Goal: Information Seeking & Learning: Find specific fact

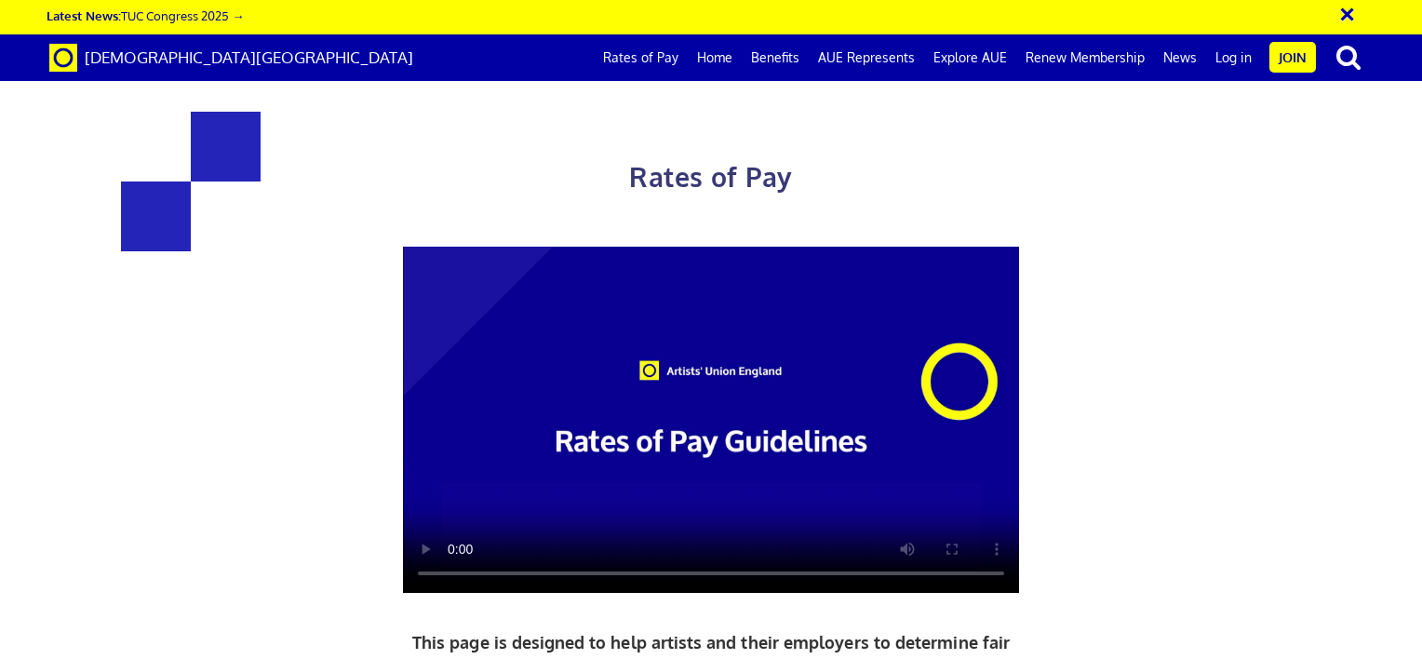
scroll to position [972, 0]
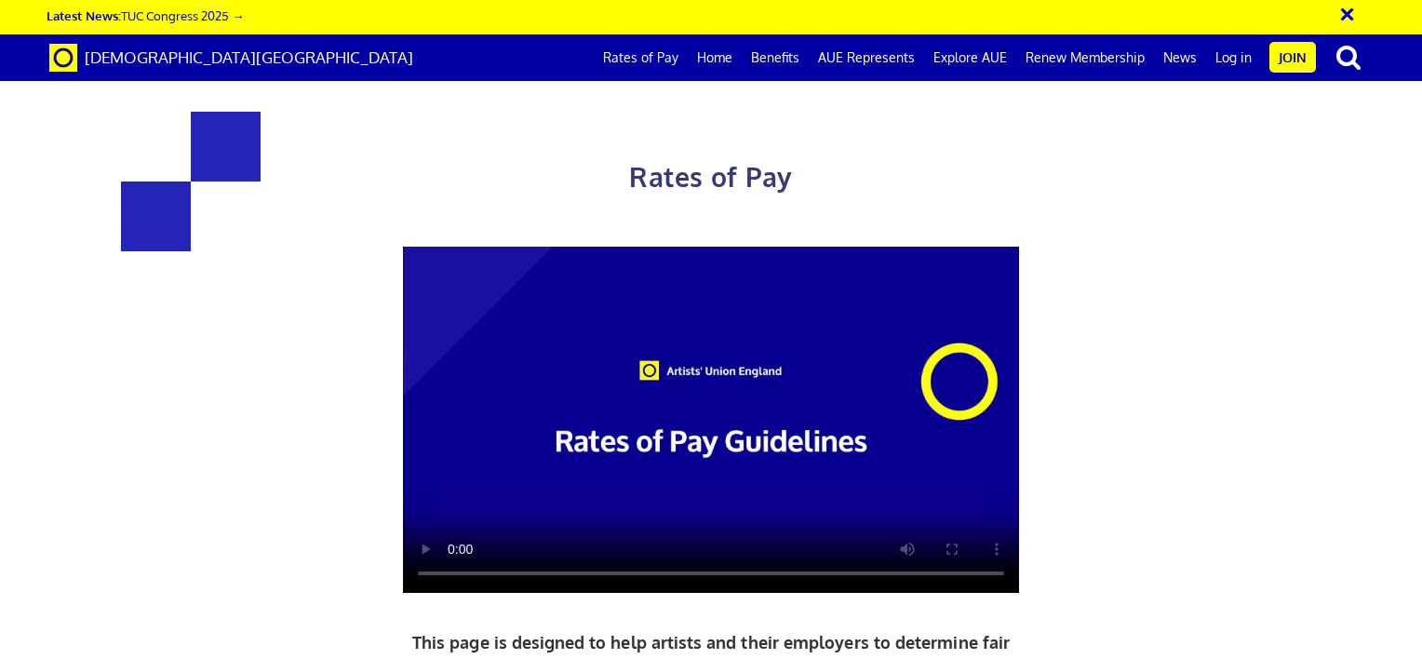
drag, startPoint x: 937, startPoint y: 368, endPoint x: 1001, endPoint y: 368, distance: 63.3
copy h4 "£352.01"
